Goal: Task Accomplishment & Management: Manage account settings

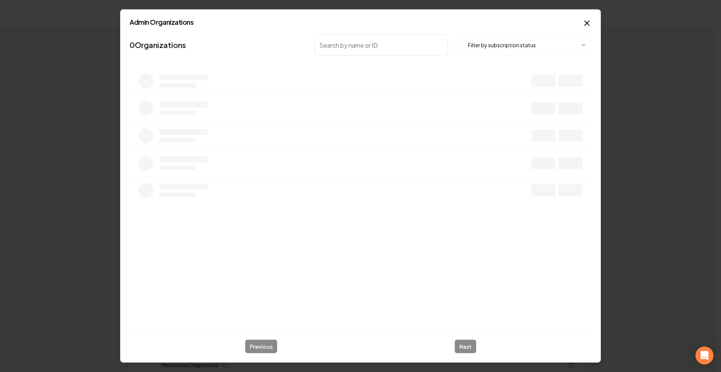
click at [484, 37] on nav "0 Organizations Filter by subscription status" at bounding box center [360, 48] width 462 height 33
click at [489, 47] on button "Filter by subscription status" at bounding box center [527, 45] width 128 height 21
click at [391, 40] on input "search" at bounding box center [381, 45] width 134 height 21
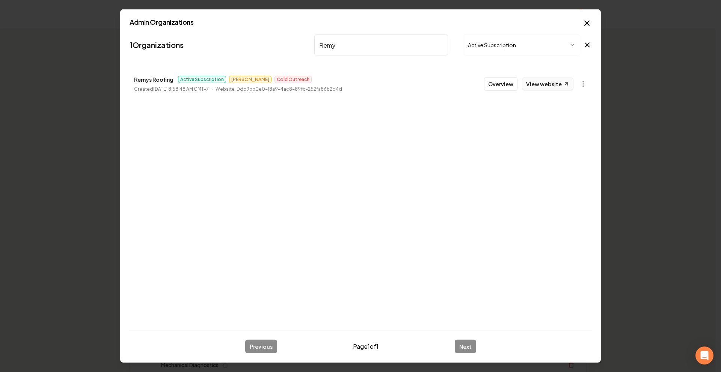
type input "Remy"
click at [549, 80] on link "View website" at bounding box center [547, 84] width 51 height 13
click at [496, 81] on button "Overview" at bounding box center [500, 84] width 33 height 14
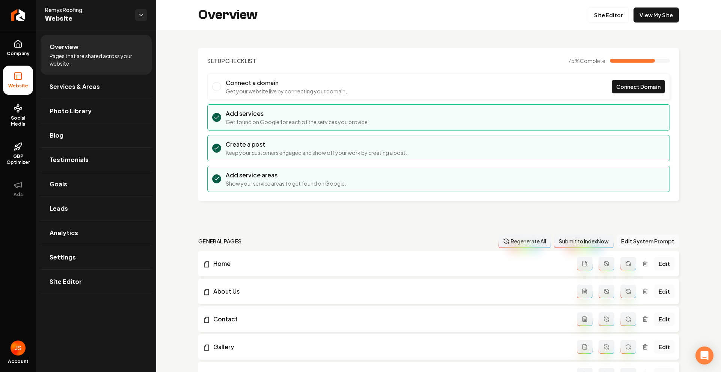
click at [602, 24] on div "Overview Site Editor View My Site" at bounding box center [438, 15] width 564 height 30
click at [604, 12] on link "Site Editor" at bounding box center [607, 15] width 41 height 15
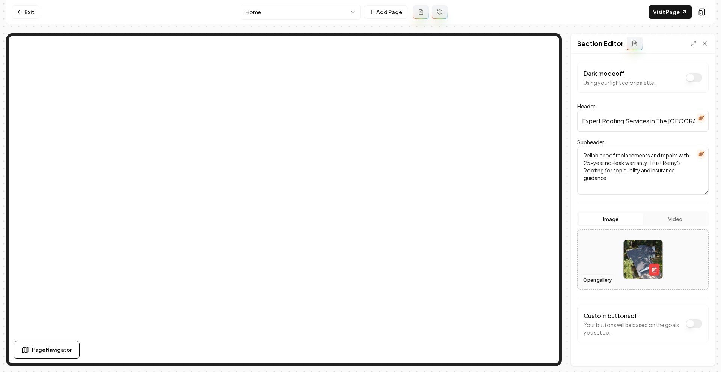
click at [603, 277] on button "Open gallery" at bounding box center [597, 280] width 34 height 12
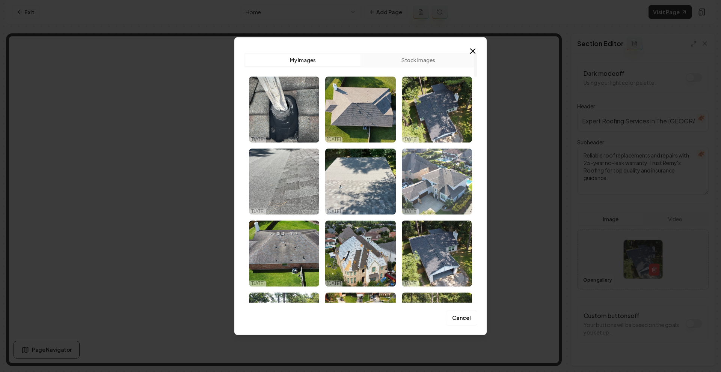
click at [432, 188] on img "Select image image_68ded4315c7cd75eb8d31f68.jpg" at bounding box center [437, 182] width 70 height 66
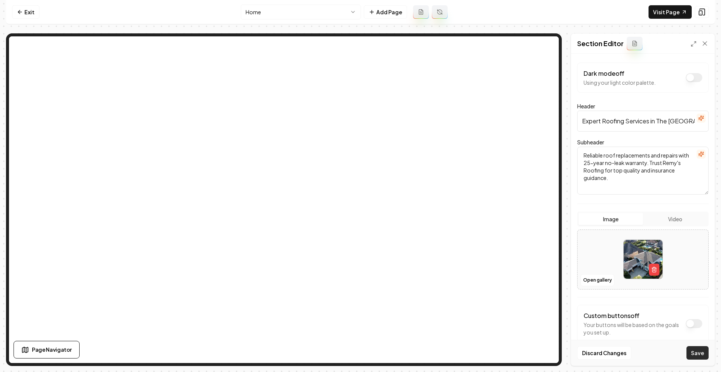
click at [702, 353] on button "Save" at bounding box center [697, 353] width 22 height 14
click at [595, 283] on button "Open gallery" at bounding box center [597, 280] width 34 height 12
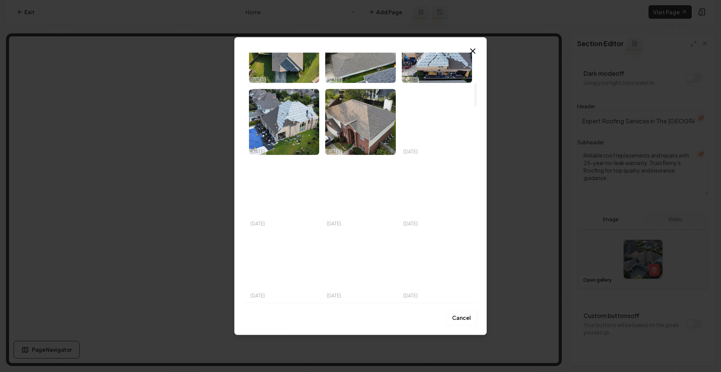
scroll to position [564, 0]
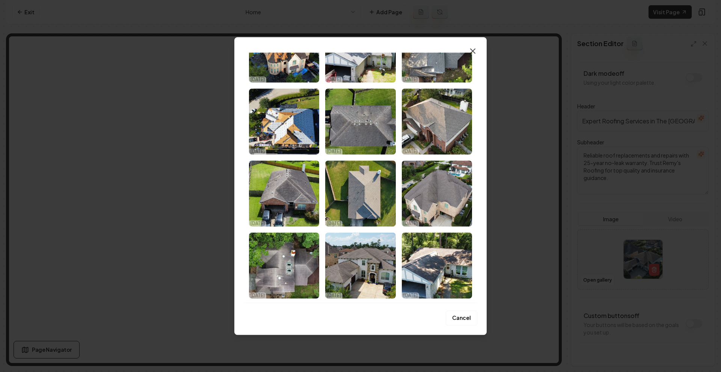
click at [474, 50] on icon "button" at bounding box center [472, 51] width 5 height 5
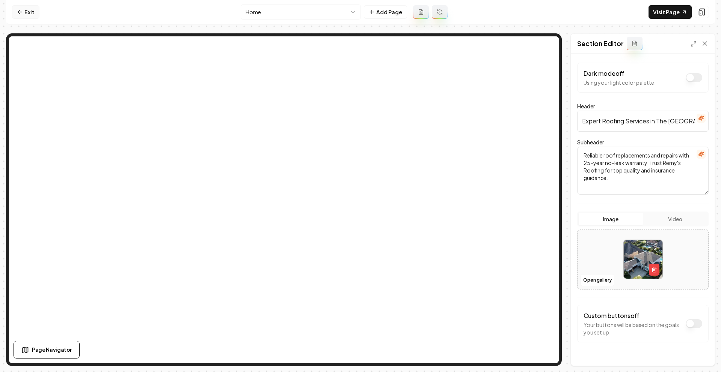
click at [23, 10] on link "Exit" at bounding box center [25, 12] width 27 height 14
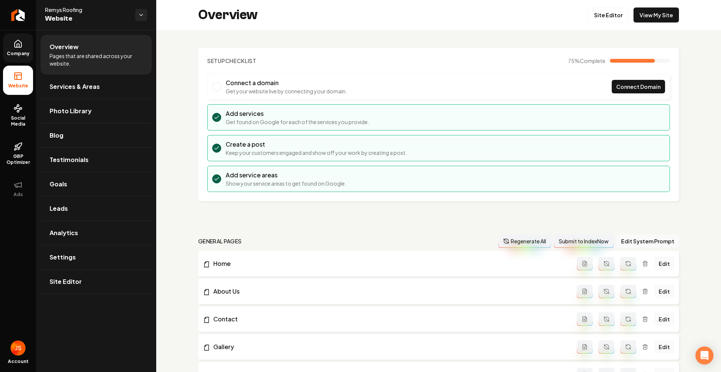
click at [21, 44] on icon at bounding box center [18, 43] width 7 height 7
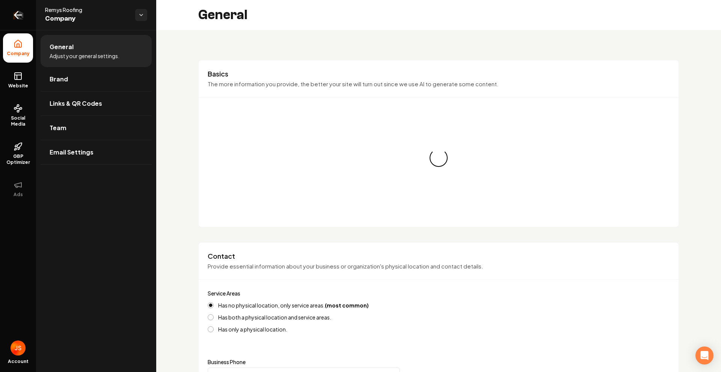
click at [31, 23] on link "Return to dashboard" at bounding box center [18, 15] width 36 height 30
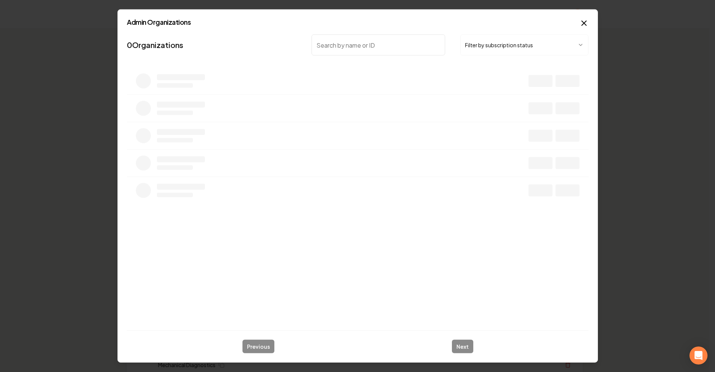
click at [387, 46] on input "search" at bounding box center [379, 45] width 134 height 21
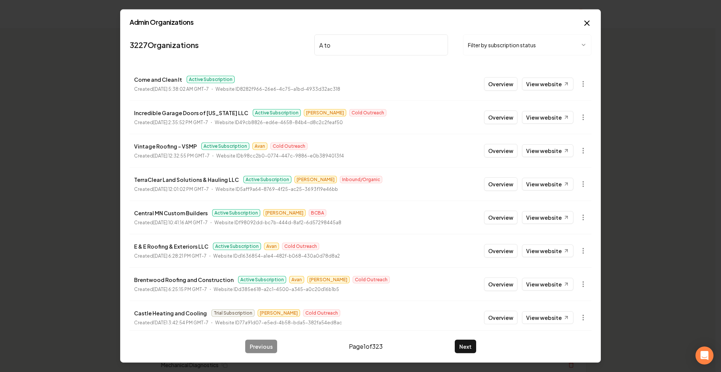
type input "A to Z"
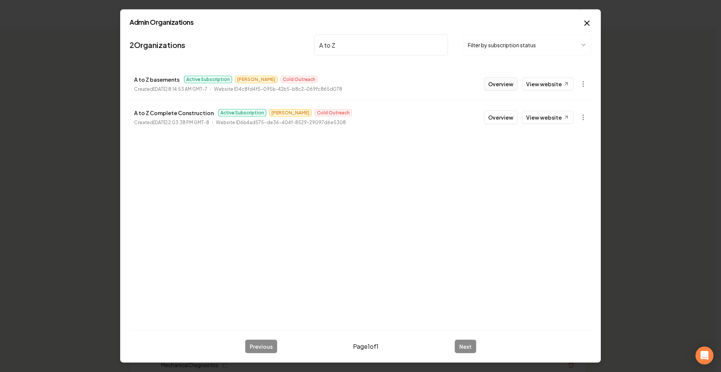
click at [510, 84] on button "Overview" at bounding box center [500, 84] width 33 height 14
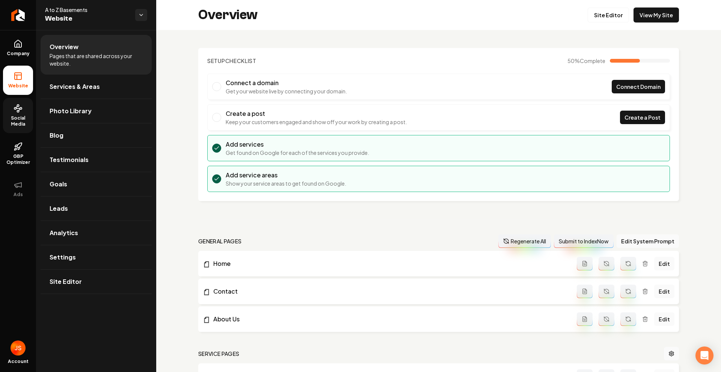
click at [9, 105] on link "Social Media" at bounding box center [18, 115] width 30 height 35
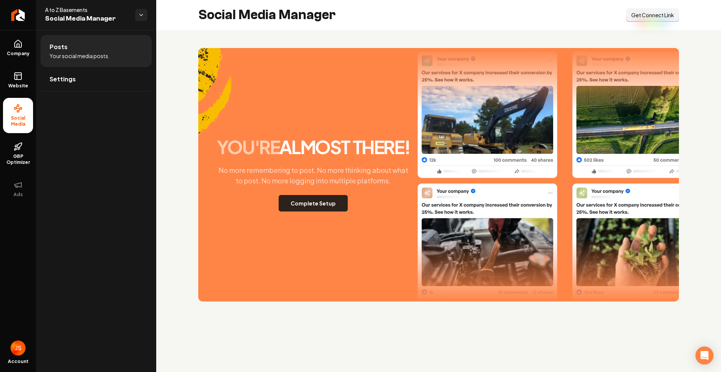
click at [321, 204] on button "Complete Setup" at bounding box center [312, 203] width 69 height 17
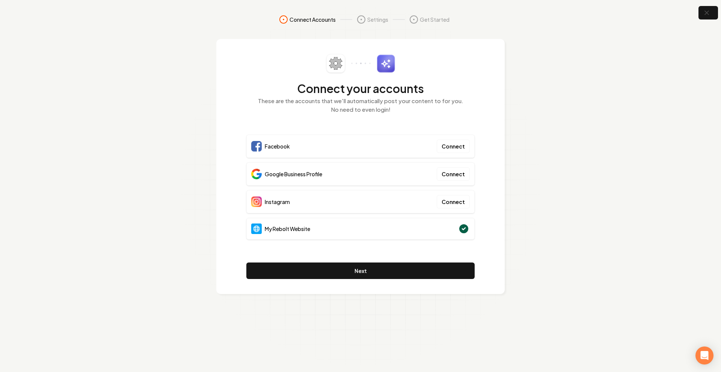
click at [697, 12] on section "Connect Accounts Settings Get Started Connect your accounts These are the accou…" at bounding box center [360, 186] width 721 height 372
click at [701, 12] on icon "button" at bounding box center [705, 12] width 9 height 9
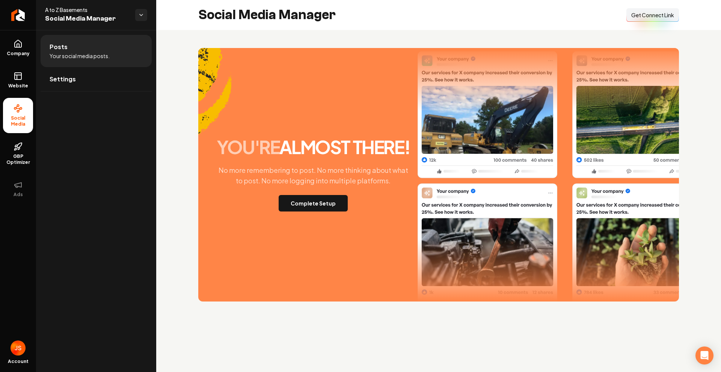
click at [203, 93] on img "Main content area" at bounding box center [214, 102] width 33 height 108
click at [143, 113] on div "Posts Your social media posts. Settings" at bounding box center [96, 201] width 120 height 342
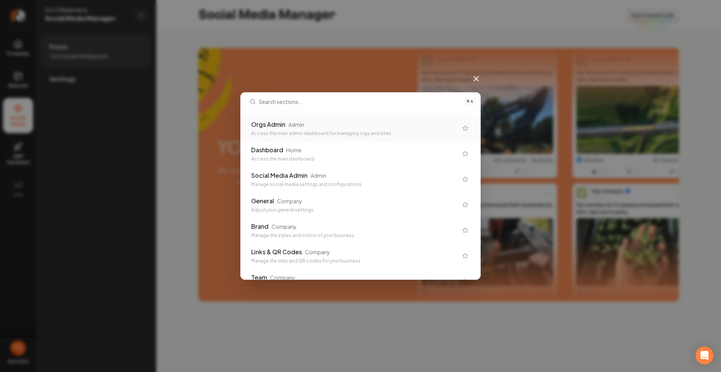
click at [266, 116] on div "Orgs Admin Admin Access the main admin dashboard for managing orgs and sites" at bounding box center [360, 129] width 236 height 26
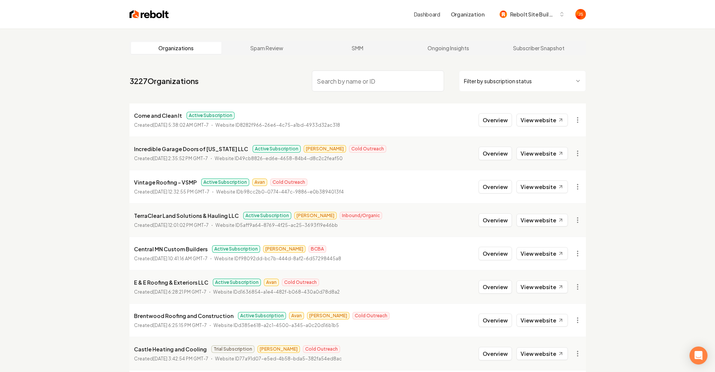
click at [383, 84] on input "search" at bounding box center [378, 81] width 132 height 21
click at [406, 81] on input "search" at bounding box center [378, 81] width 132 height 21
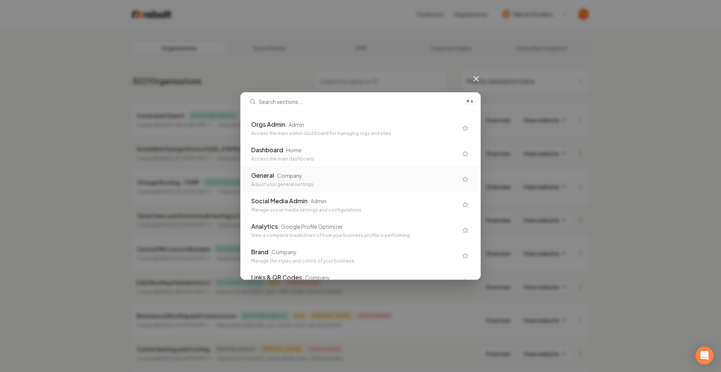
click at [357, 172] on div "General Company" at bounding box center [354, 175] width 206 height 9
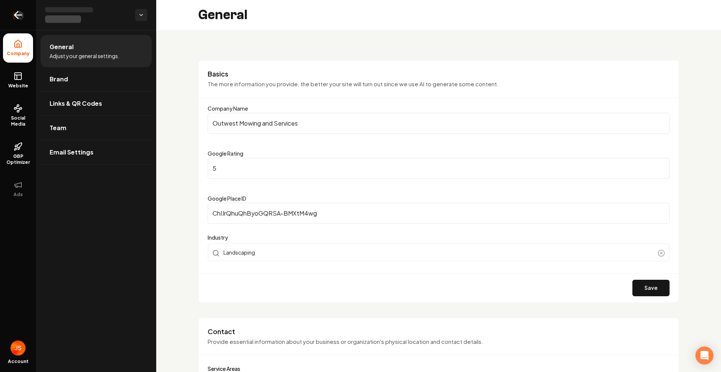
click at [14, 15] on icon "Return to dashboard" at bounding box center [18, 15] width 12 height 12
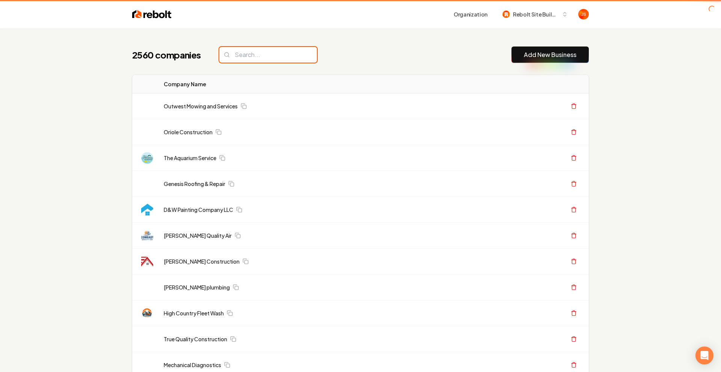
click at [250, 55] on input "search" at bounding box center [268, 55] width 98 height 16
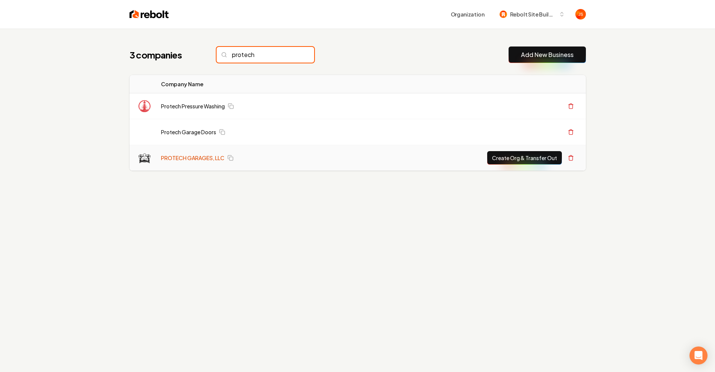
type input "protech"
click at [188, 154] on link "PROTECH GARAGES, LLC" at bounding box center [192, 158] width 63 height 8
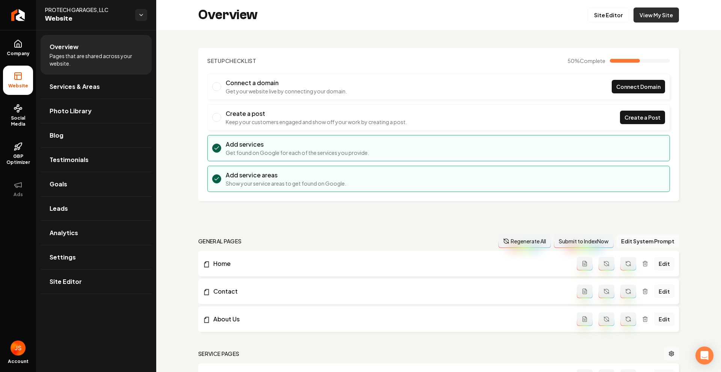
click at [650, 18] on link "View My Site" at bounding box center [655, 15] width 45 height 15
